Goal: Information Seeking & Learning: Learn about a topic

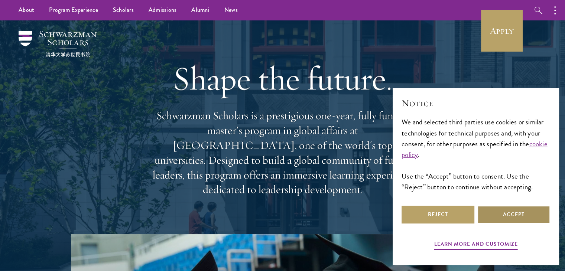
click at [490, 214] on button "Accept" at bounding box center [513, 215] width 73 height 18
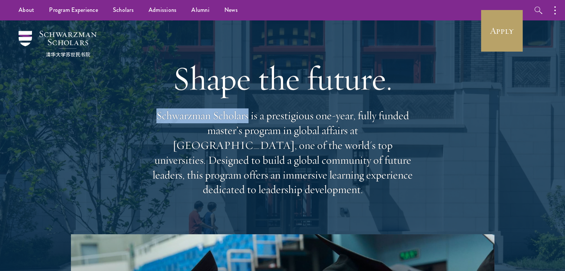
drag, startPoint x: 157, startPoint y: 120, endPoint x: 247, endPoint y: 120, distance: 89.9
click at [247, 120] on p "Schwarzman Scholars is a prestigious one-year, fully funded master’s program in…" at bounding box center [282, 152] width 267 height 89
copy p "Schwarzman Scholars"
click at [278, 140] on p "Schwarzman Scholars is a prestigious one-year, fully funded master’s program in…" at bounding box center [282, 152] width 267 height 89
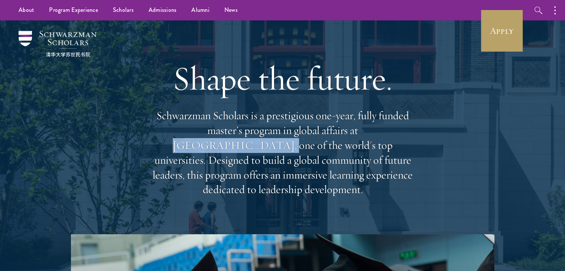
drag, startPoint x: 309, startPoint y: 136, endPoint x: 392, endPoint y: 133, distance: 83.6
click at [392, 133] on p "Schwarzman Scholars is a prestigious one-year, fully funded master’s program in…" at bounding box center [282, 152] width 267 height 89
copy p "Tsinghua University"
drag, startPoint x: 157, startPoint y: 123, endPoint x: 412, endPoint y: 174, distance: 259.7
click at [412, 174] on p "Schwarzman Scholars is a prestigious one-year, fully funded master’s program in…" at bounding box center [282, 152] width 267 height 89
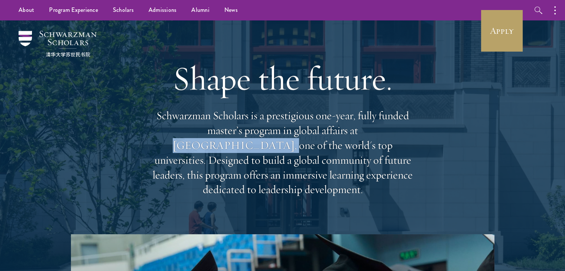
copy p "Schwarzman Scholars is a prestigious one-year, fully funded master’s program in…"
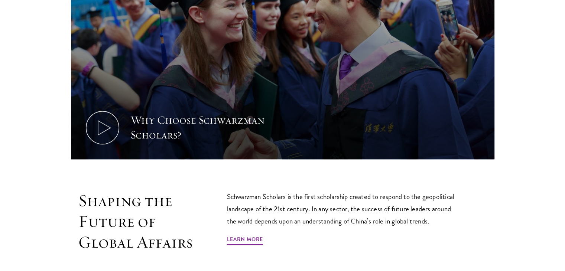
click at [32, 89] on section "Why Choose Schwarzman Scholars? Shaping the Future of Global Affairs Schwarzman…" at bounding box center [282, 103] width 565 height 365
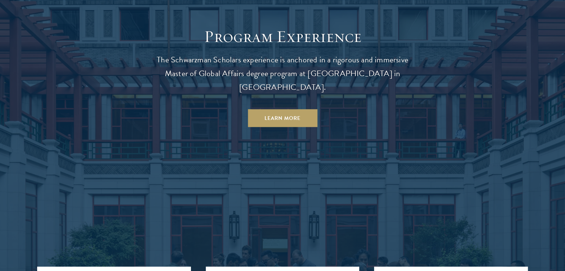
scroll to position [640, 0]
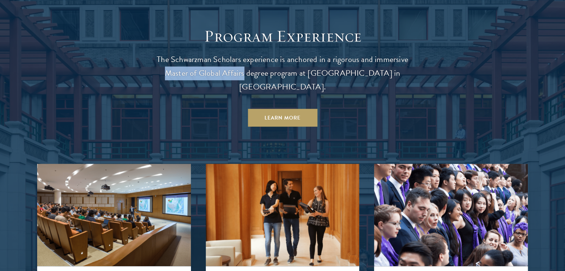
drag, startPoint x: 164, startPoint y: 67, endPoint x: 242, endPoint y: 66, distance: 77.6
click at [242, 66] on p "The Schwarzman Scholars experience is anchored in a rigorous and immersive Mast…" at bounding box center [282, 73] width 267 height 41
copy p "Master of Global Affairs"
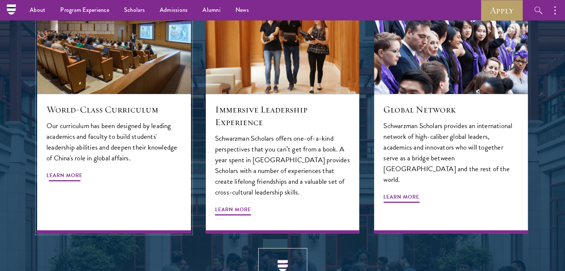
scroll to position [811, 0]
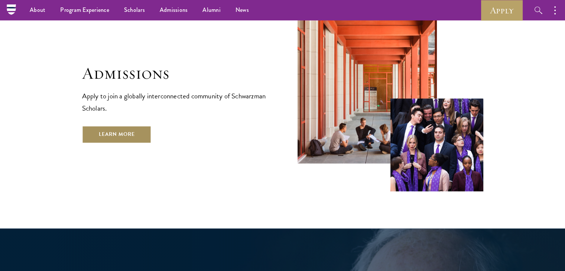
scroll to position [1199, 0]
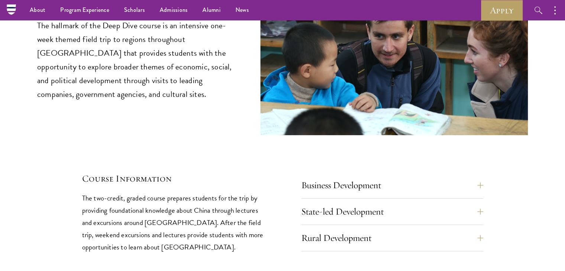
scroll to position [3085, 0]
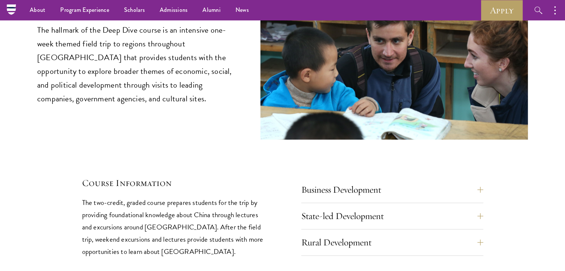
click at [172, 74] on p "The hallmark of the Deep Dive course is an intensive one-week themed field trip…" at bounding box center [137, 64] width 201 height 82
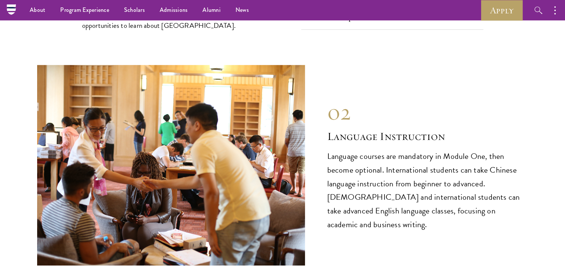
scroll to position [3308, 0]
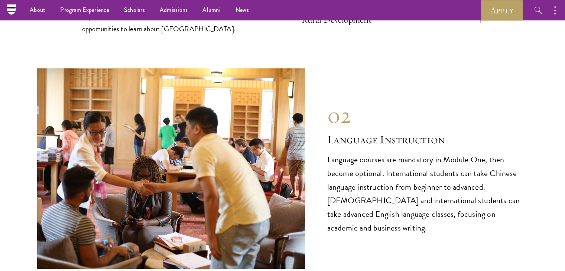
click at [426, 242] on div "01 Deep Dive in [GEOGRAPHIC_DATA] 01 Deep Dive in [GEOGRAPHIC_DATA] The hallmar…" at bounding box center [282, 230] width 490 height 1028
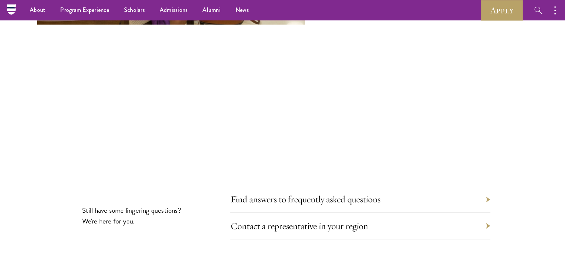
scroll to position [4021, 0]
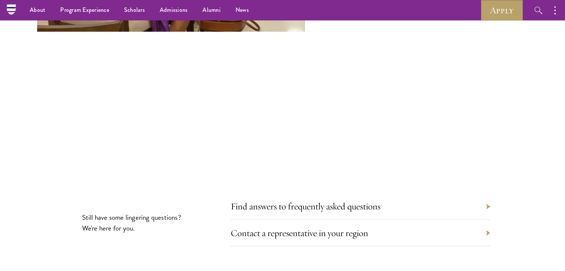
click at [438, 193] on div "Find answers to frequently asked questions" at bounding box center [360, 206] width 260 height 26
click at [485, 193] on div "Find answers to frequently asked questions" at bounding box center [360, 206] width 260 height 26
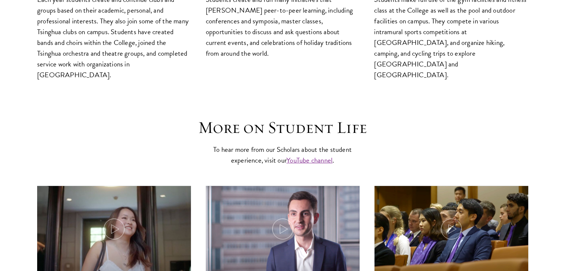
scroll to position [2168, 0]
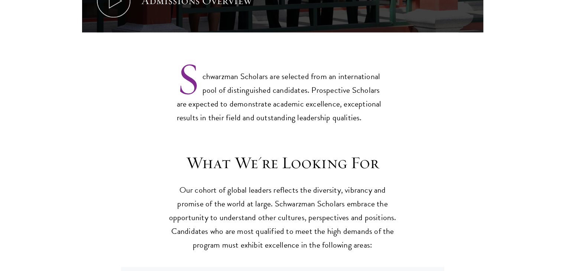
scroll to position [609, 0]
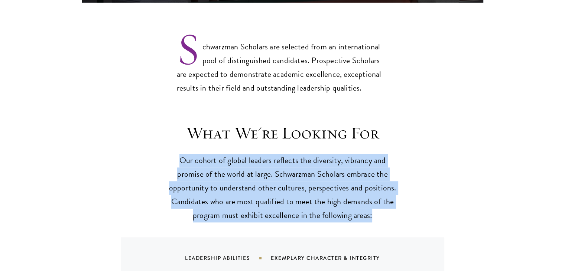
drag, startPoint x: 180, startPoint y: 146, endPoint x: 385, endPoint y: 202, distance: 212.5
click at [385, 202] on p "Our cohort of global leaders reflects the diversity, vibrancy and promise of th…" at bounding box center [282, 188] width 230 height 69
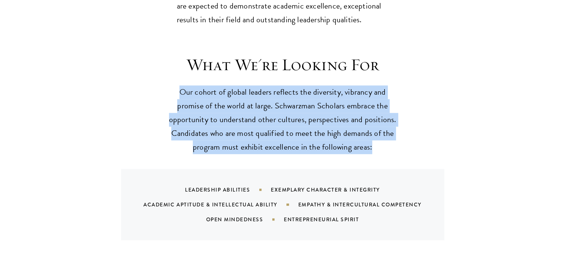
scroll to position [689, 0]
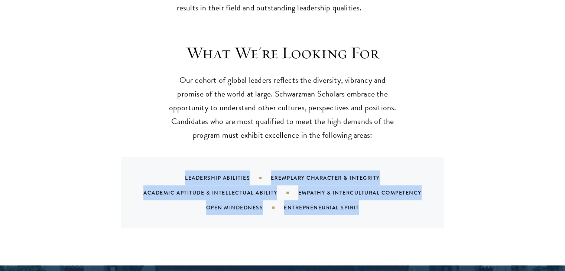
drag, startPoint x: 184, startPoint y: 163, endPoint x: 362, endPoint y: 188, distance: 180.3
click at [362, 188] on div "Leadership Abilities Exemplary Character & Integrity Academic Aptitude & Intell…" at bounding box center [291, 192] width 305 height 45
copy div "Leadership Abilities Exemplary Character & Integrity Academic Aptitude & Intell…"
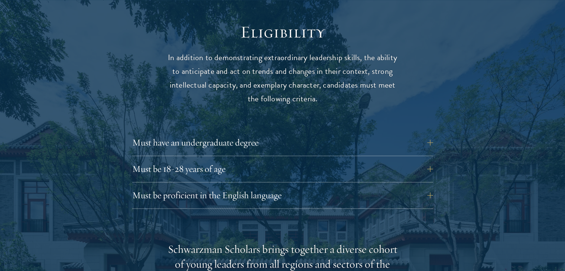
scroll to position [986, 0]
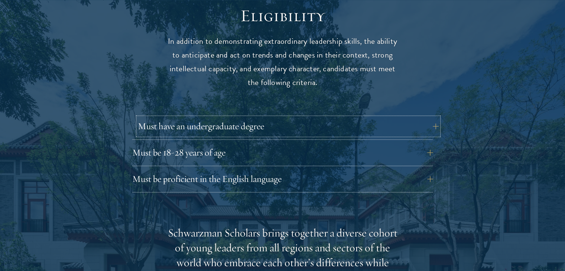
click at [379, 117] on button "Must have an undergraduate degree" at bounding box center [288, 126] width 301 height 18
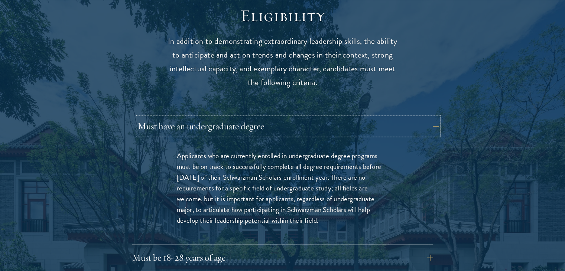
click at [379, 117] on button "Must have an undergraduate degree" at bounding box center [288, 126] width 301 height 18
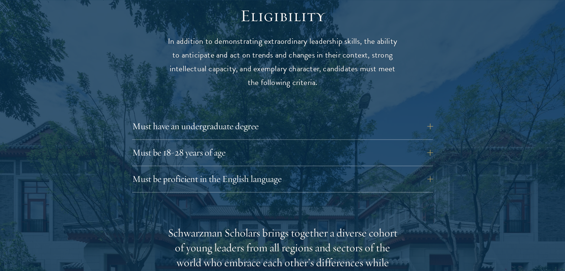
click at [81, 107] on div at bounding box center [282, 274] width 565 height 612
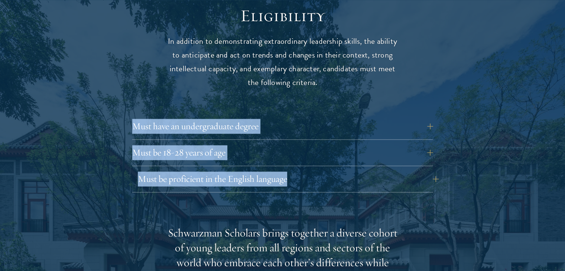
drag, startPoint x: 128, startPoint y: 104, endPoint x: 287, endPoint y: 164, distance: 170.4
click at [287, 164] on div "Eligibility In addition to demonstrating extraordinary leadership skills, the a…" at bounding box center [282, 275] width 401 height 538
copy div "Must have an undergraduate degree Applicants who are currently enrolled in unde…"
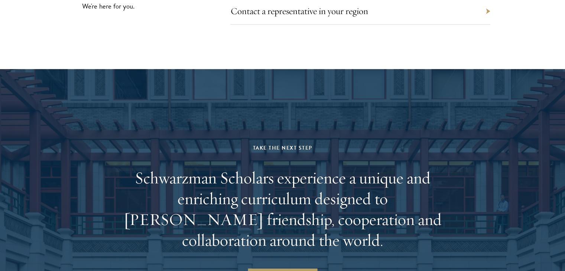
scroll to position [3584, 0]
